Goal: Transaction & Acquisition: Subscribe to service/newsletter

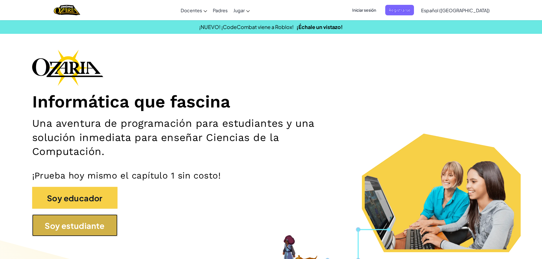
click at [103, 222] on font "Soy estudiante" at bounding box center [75, 226] width 60 height 10
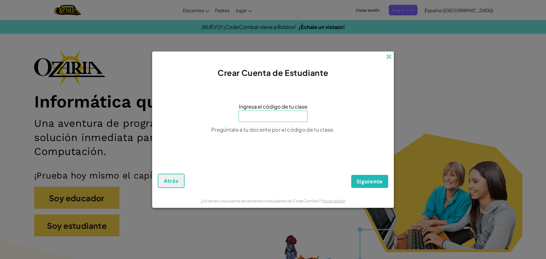
click at [260, 58] on div "Crear Cuenta de Estudiante" at bounding box center [273, 64] width 242 height 27
click at [260, 56] on span at bounding box center [389, 57] width 6 height 6
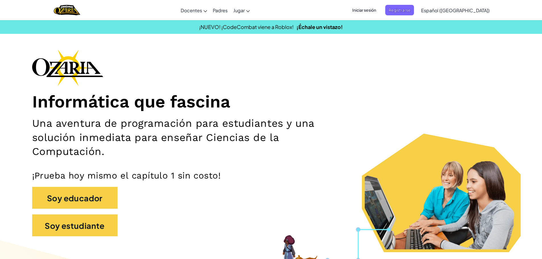
click at [260, 11] on font "Iniciar sesión" at bounding box center [364, 9] width 24 height 5
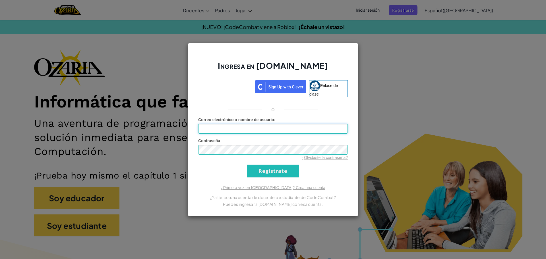
click at [260, 130] on input "Correo electrónico o nombre de usuario :" at bounding box center [273, 129] width 150 height 10
type input "[EMAIL_ADDRESS][DOMAIN_NAME]"
click at [260, 170] on input "Regístrate" at bounding box center [273, 171] width 52 height 13
